Goal: Navigation & Orientation: Find specific page/section

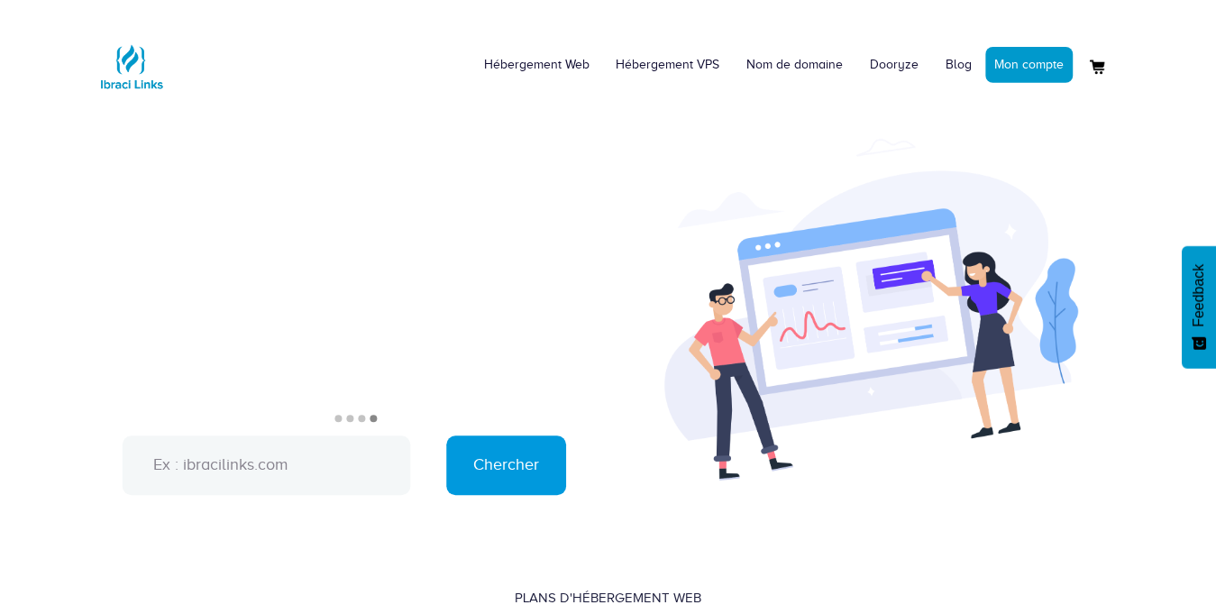
scroll to position [158, 0]
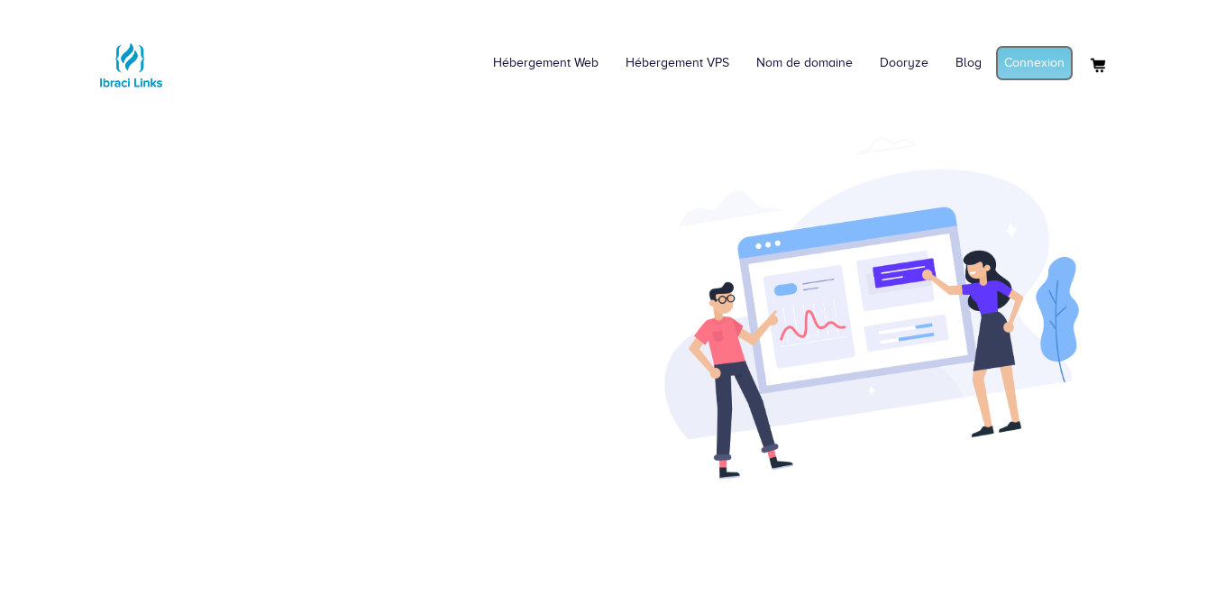
click at [1025, 60] on link "Connexion" at bounding box center [1034, 63] width 78 height 36
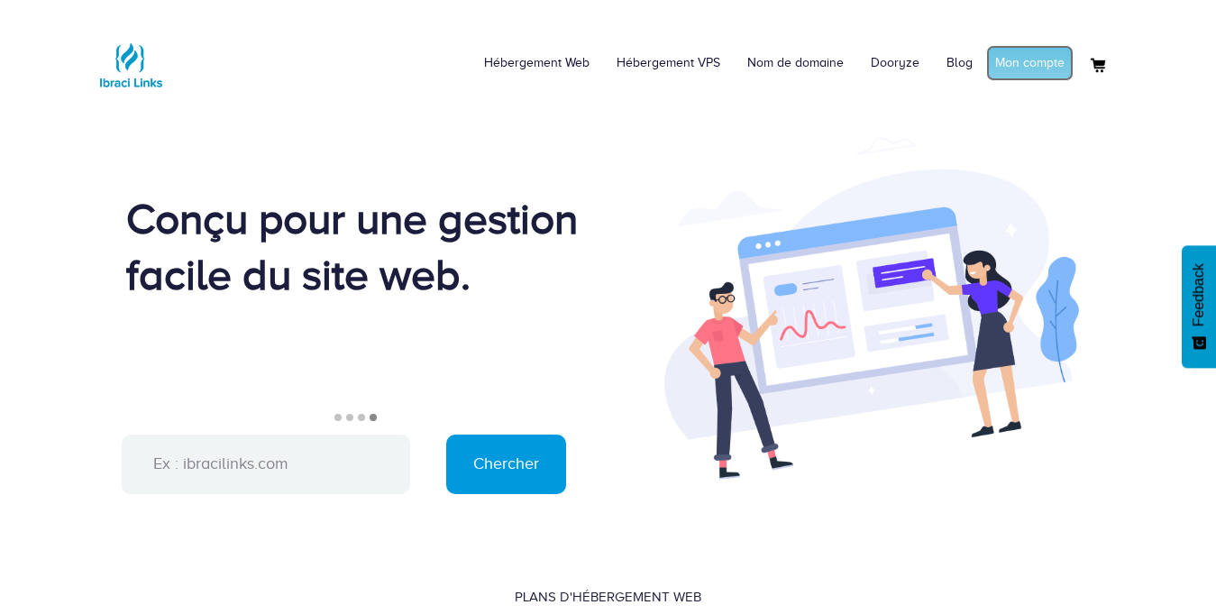
click at [1017, 73] on link "Mon compte" at bounding box center [1029, 63] width 87 height 36
